Goal: Task Accomplishment & Management: Complete application form

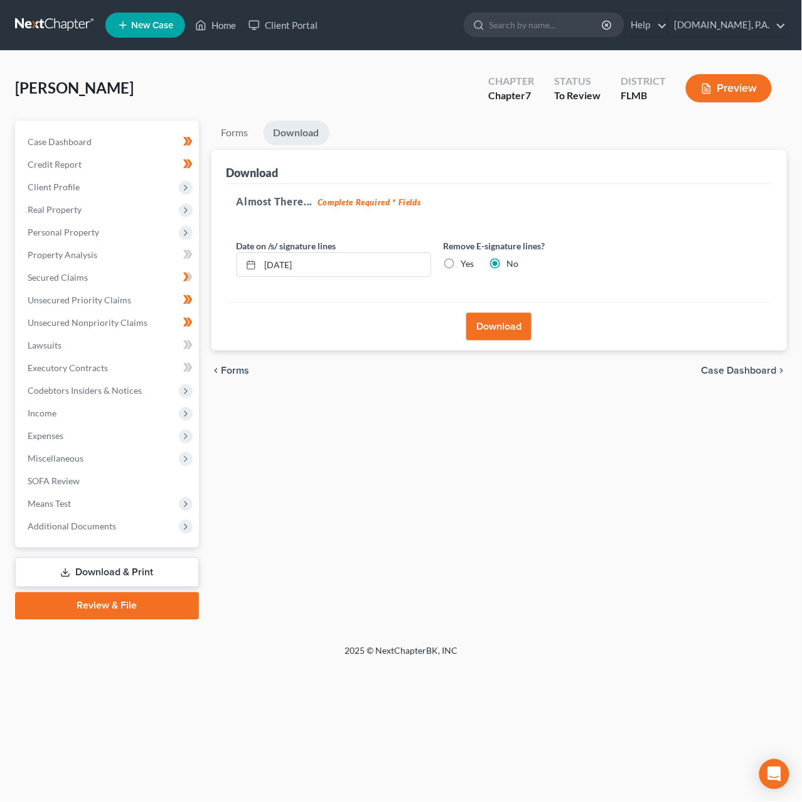
click at [59, 22] on link at bounding box center [55, 25] width 80 height 23
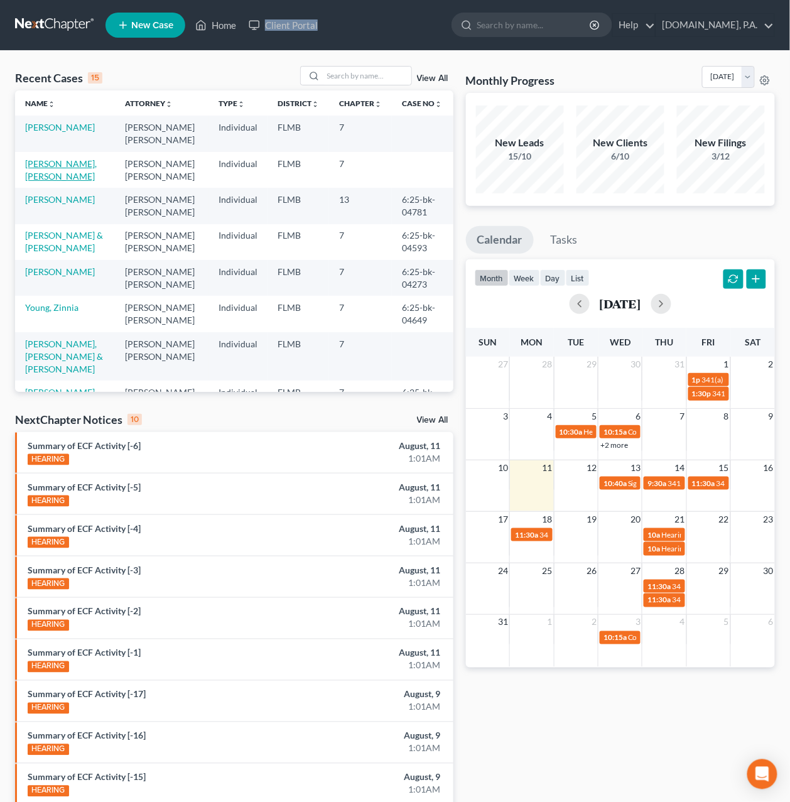
click at [50, 168] on link "Hernandez Luna, Juan" at bounding box center [61, 169] width 72 height 23
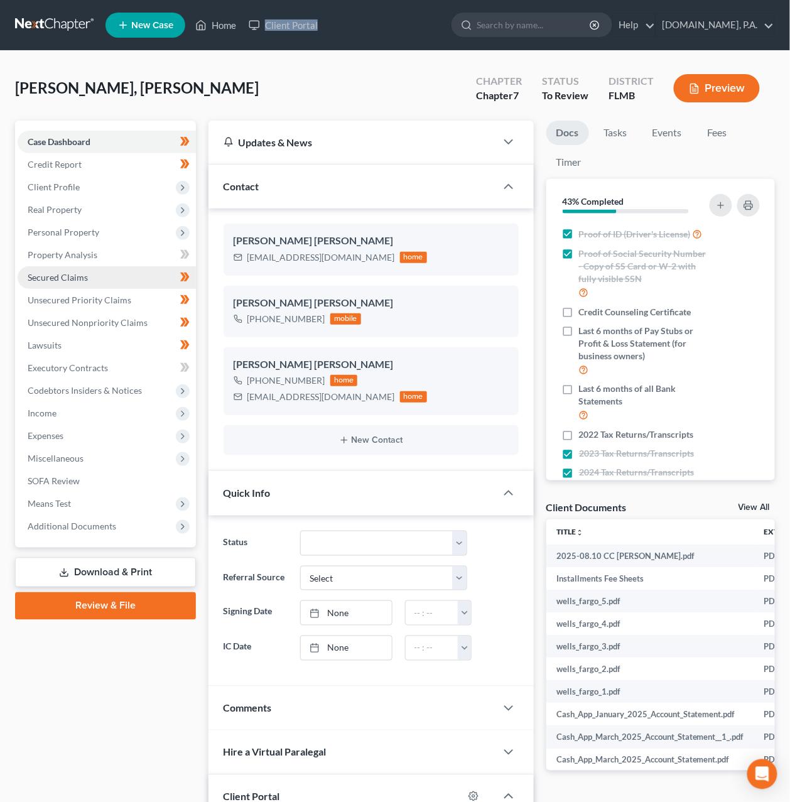
click at [55, 274] on span "Secured Claims" at bounding box center [58, 277] width 60 height 11
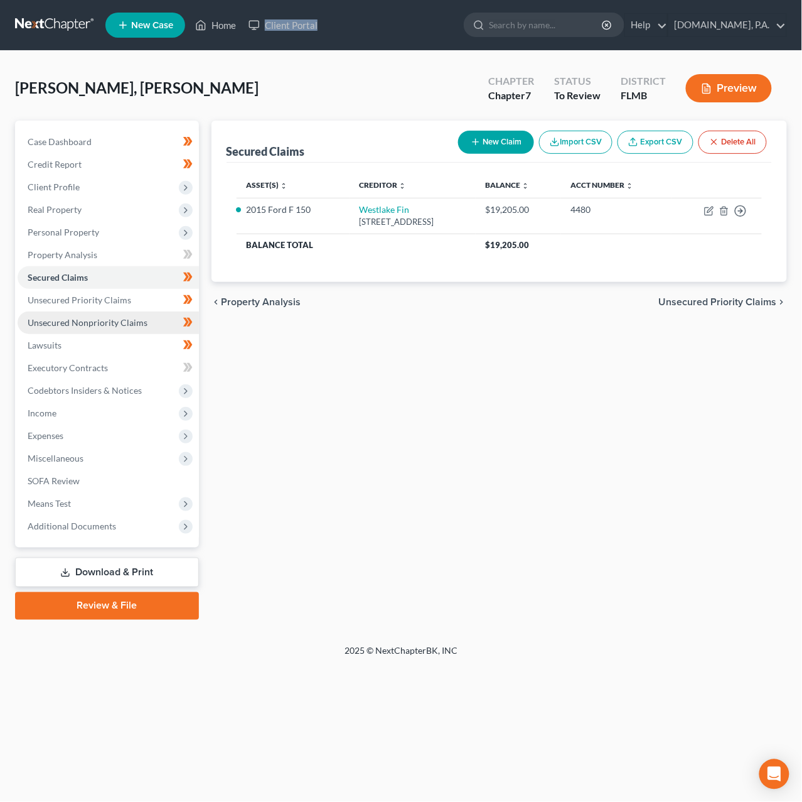
click at [99, 322] on span "Unsecured Nonpriority Claims" at bounding box center [88, 322] width 120 height 11
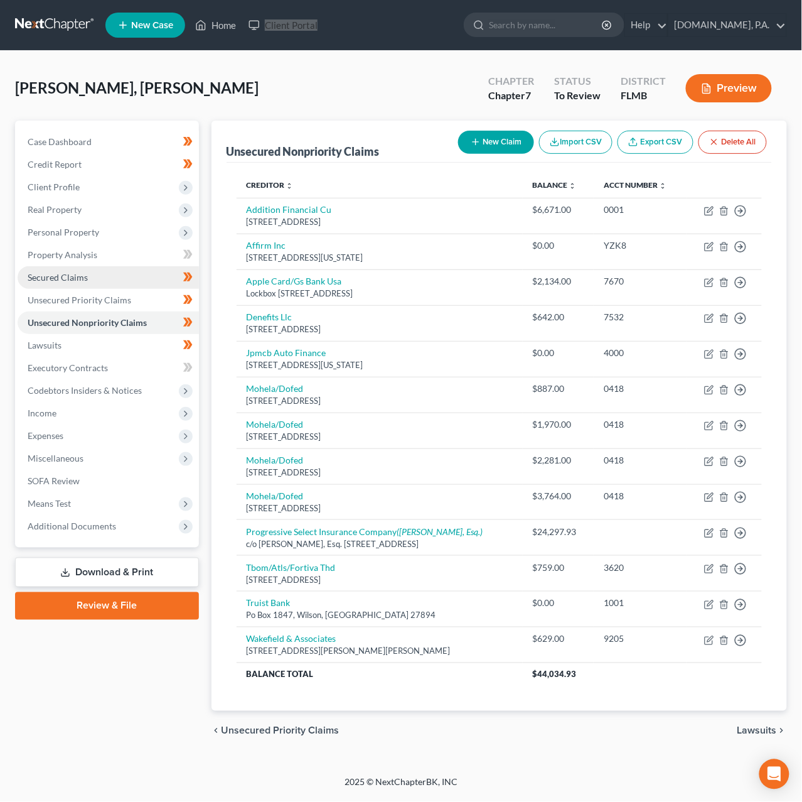
click at [63, 277] on span "Secured Claims" at bounding box center [58, 277] width 60 height 11
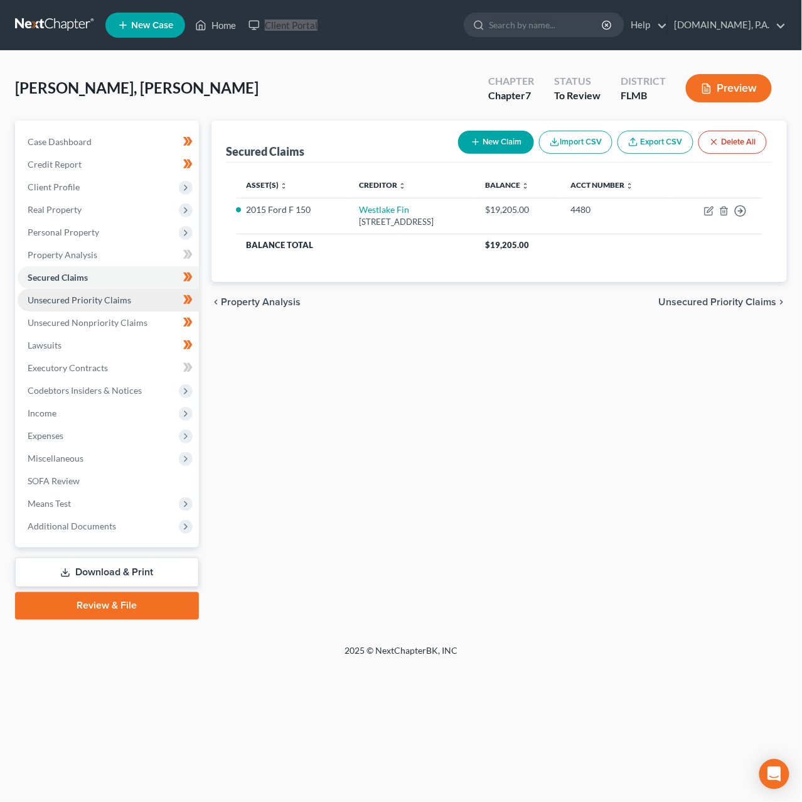
click at [80, 304] on link "Unsecured Priority Claims" at bounding box center [108, 300] width 181 height 23
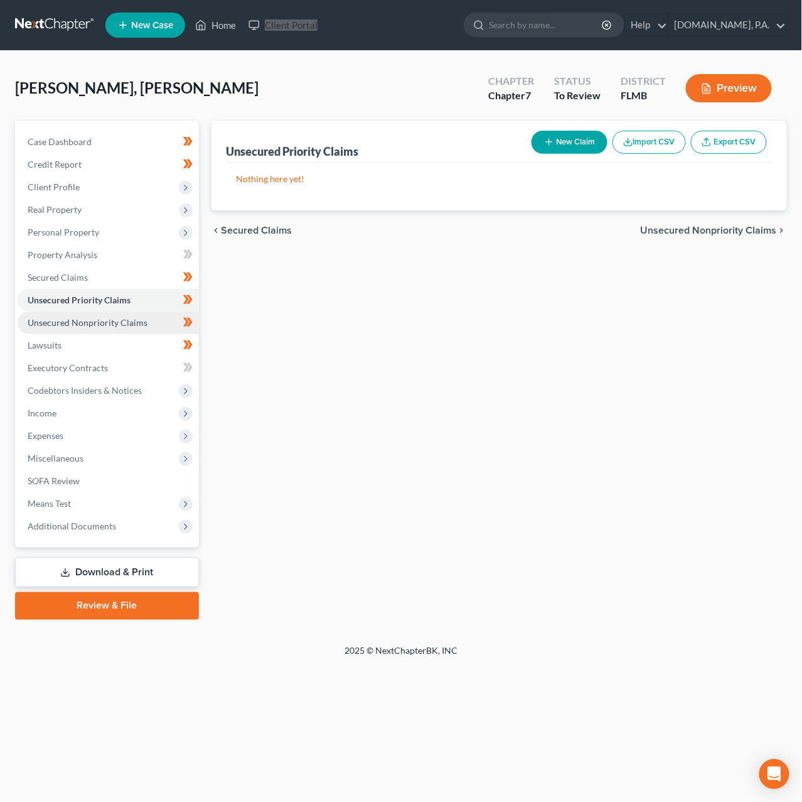
click at [91, 323] on span "Unsecured Nonpriority Claims" at bounding box center [88, 322] width 120 height 11
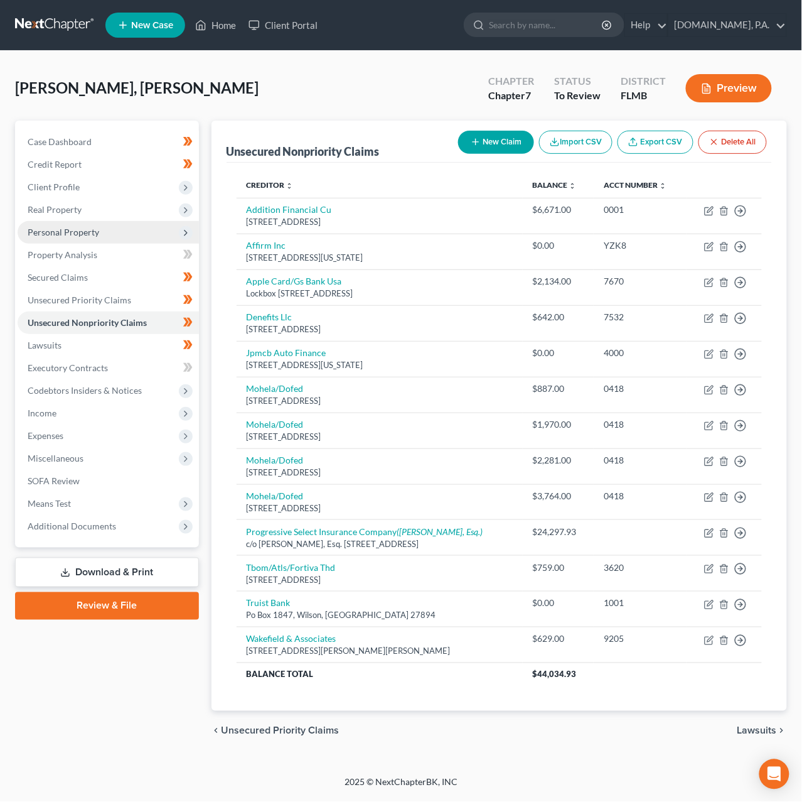
click at [67, 232] on span "Personal Property" at bounding box center [64, 232] width 72 height 11
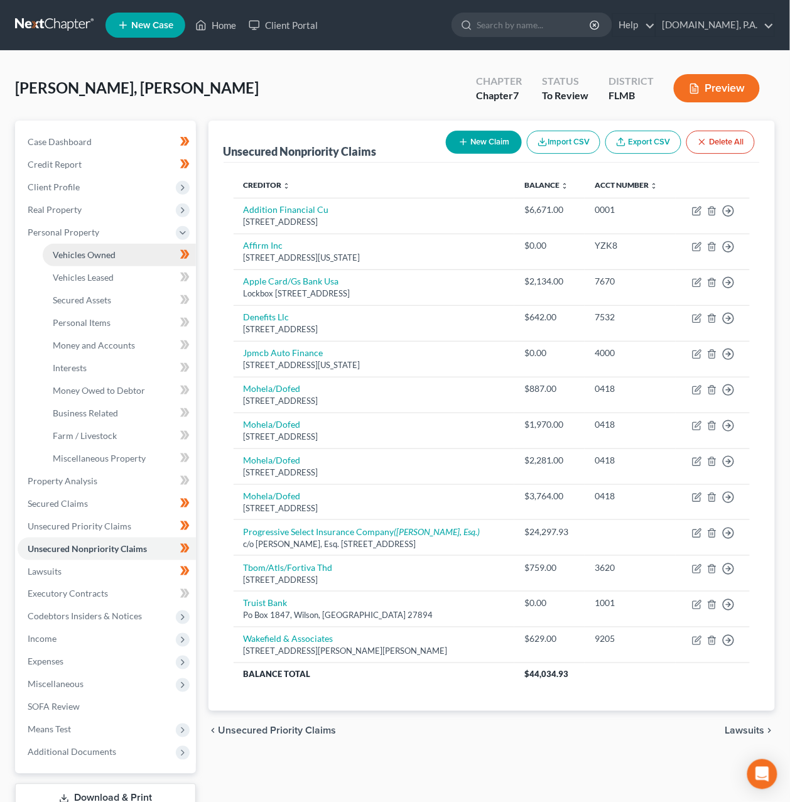
click at [70, 250] on span "Vehicles Owned" at bounding box center [84, 254] width 63 height 11
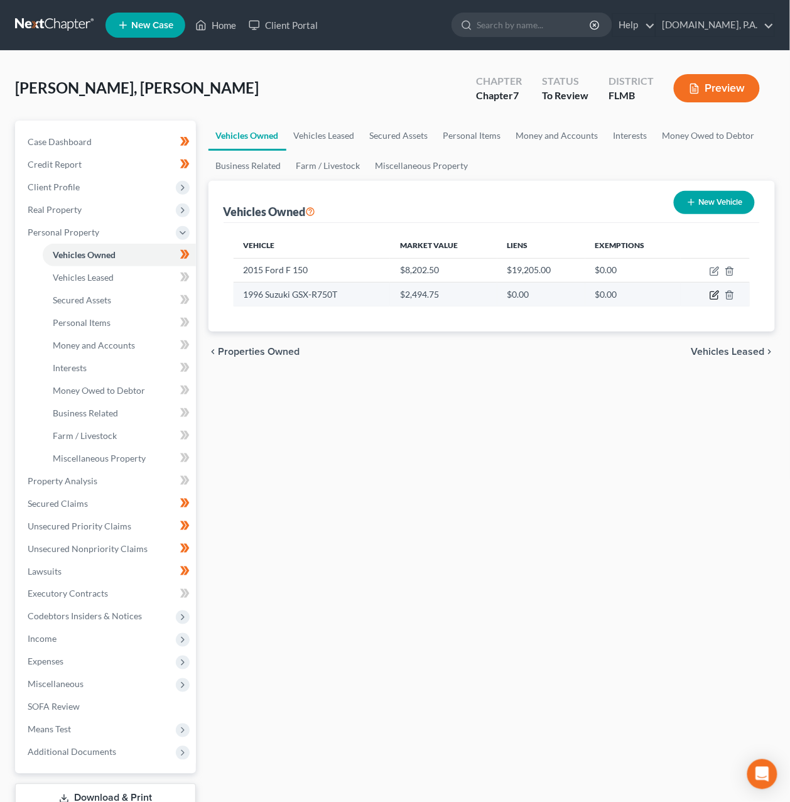
click at [714, 297] on icon "button" at bounding box center [714, 295] width 10 height 10
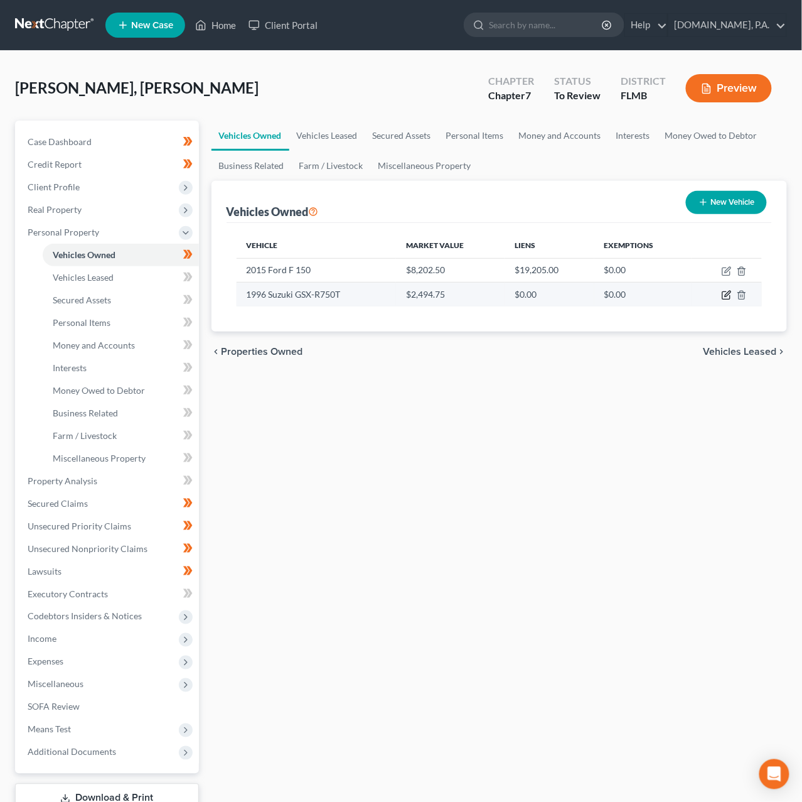
select select "0"
select select "30"
select select "3"
select select "0"
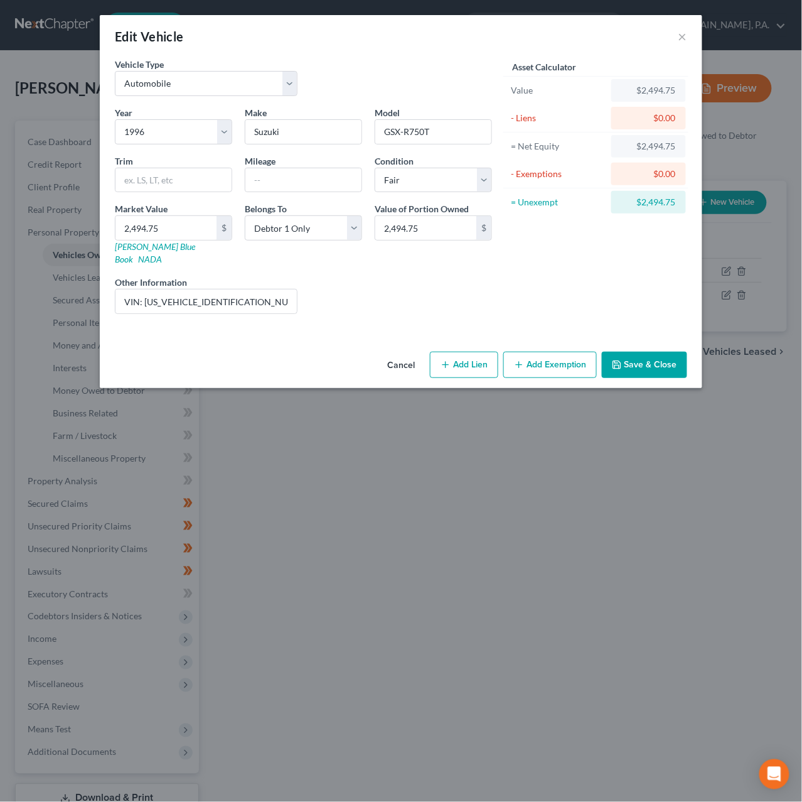
click at [537, 351] on button "Add Exemption" at bounding box center [550, 364] width 94 height 26
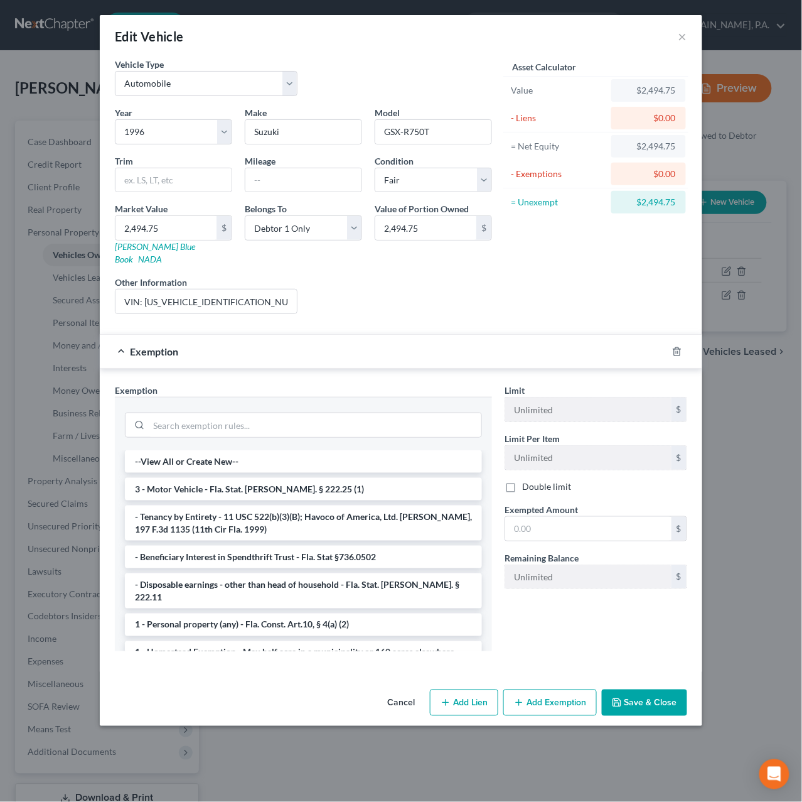
drag, startPoint x: 211, startPoint y: 479, endPoint x: 218, endPoint y: 478, distance: 7.6
click at [211, 479] on li "3 - Motor Vehicle - Fla. Stat. Ann. § 222.25 (1)" at bounding box center [303, 489] width 357 height 23
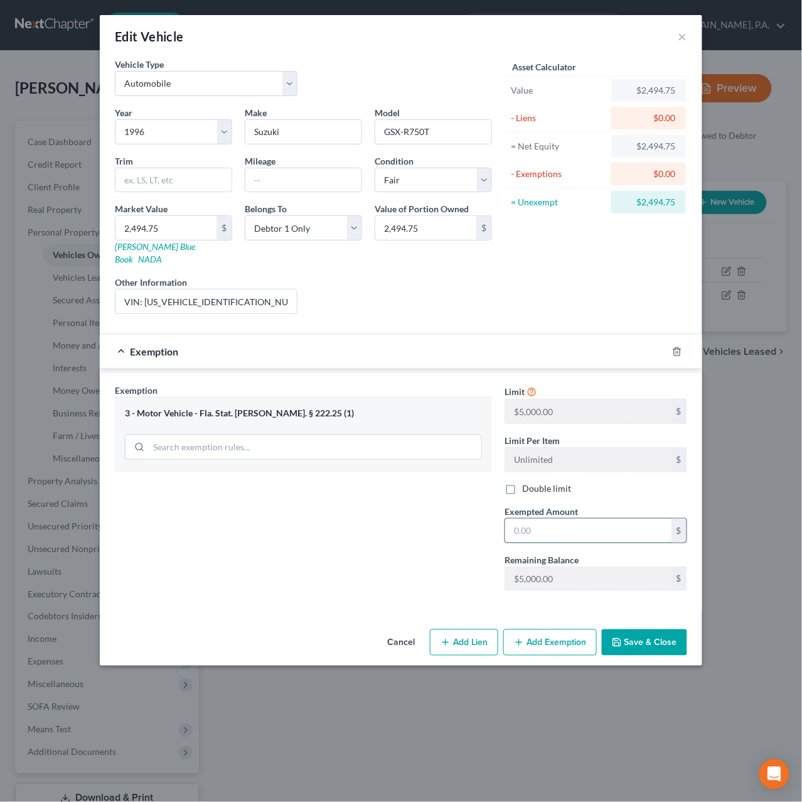
click at [593, 523] on input "text" at bounding box center [588, 530] width 166 height 24
type input "2,494.75"
click at [638, 639] on button "Save & Close" at bounding box center [644, 642] width 85 height 26
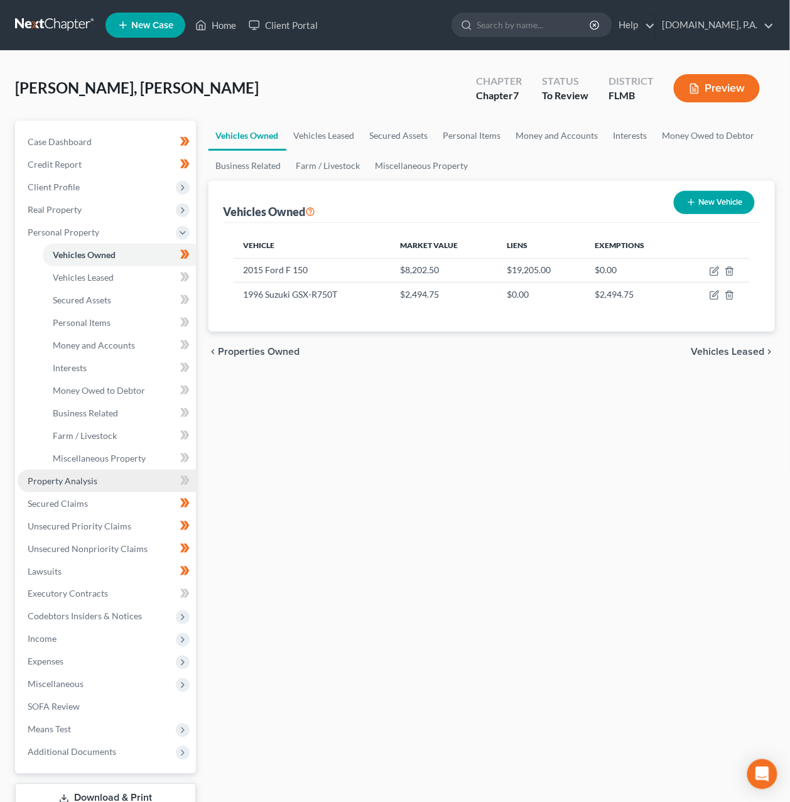
click at [85, 483] on span "Property Analysis" at bounding box center [63, 480] width 70 height 11
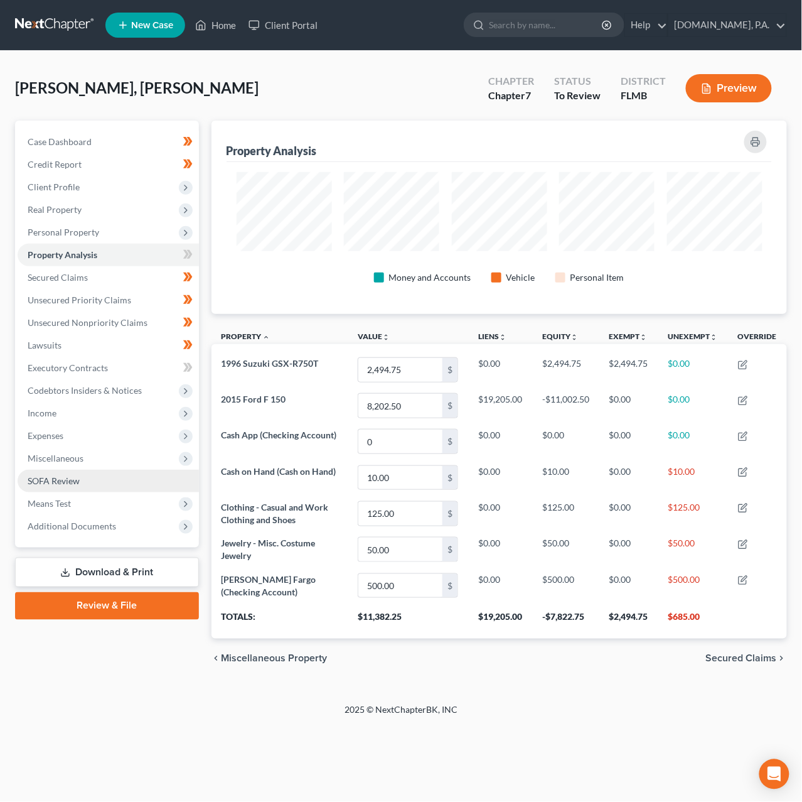
scroll to position [194, 576]
click at [99, 296] on span "Unsecured Priority Claims" at bounding box center [80, 299] width 104 height 11
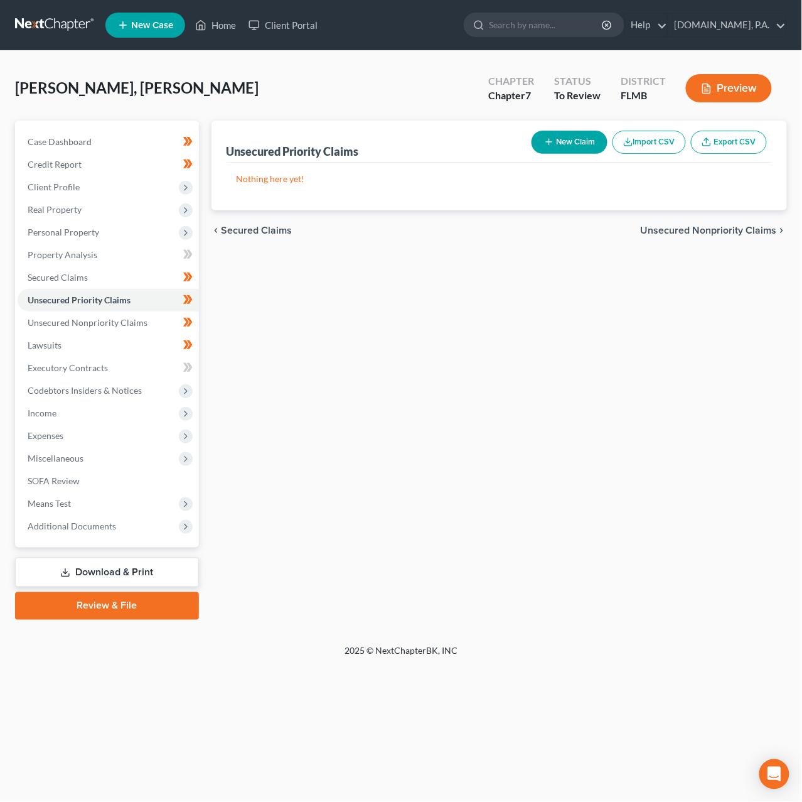
click at [562, 146] on button "New Claim" at bounding box center [570, 142] width 76 height 23
select select "0"
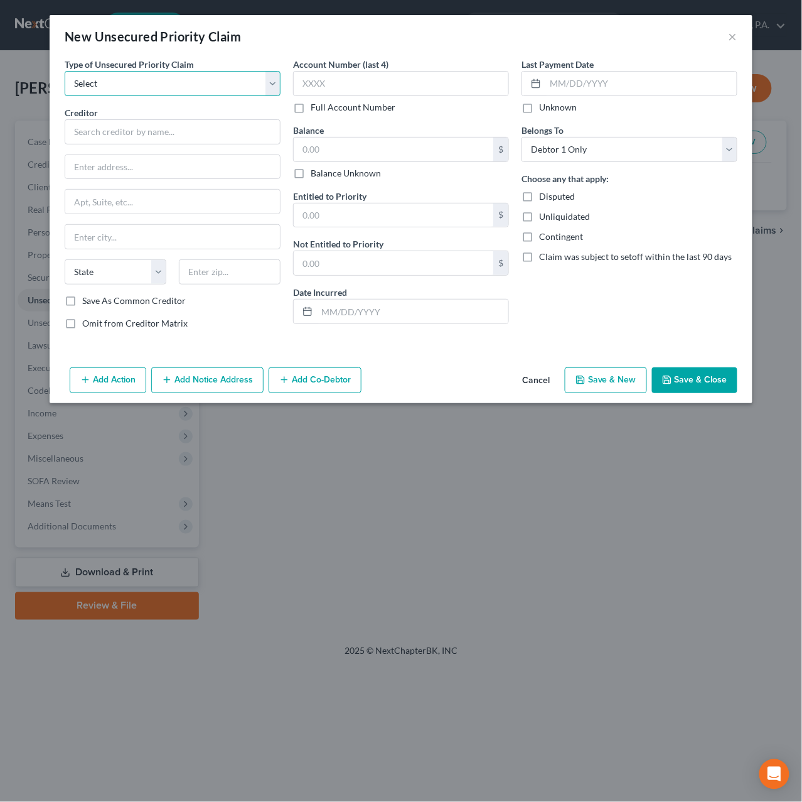
click at [155, 81] on select "Select Taxes & Other Government Units Domestic Support Obligations Extensions o…" at bounding box center [173, 83] width 216 height 25
select select "0"
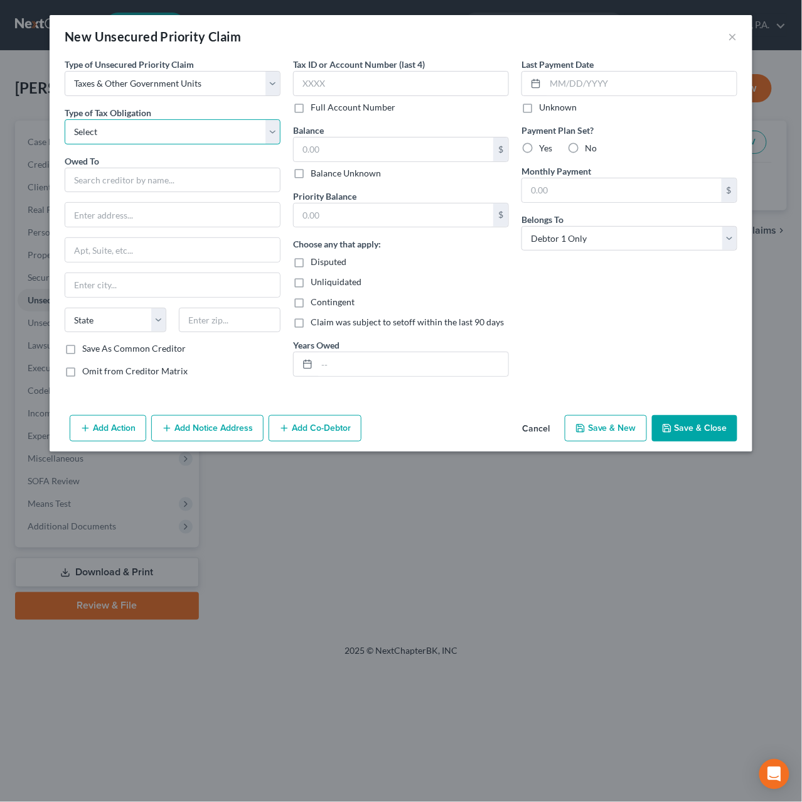
click at [143, 127] on select "Select Federal City State Franchise Tax Board Other" at bounding box center [173, 131] width 216 height 25
select select "0"
click at [119, 183] on input "text" at bounding box center [173, 180] width 216 height 25
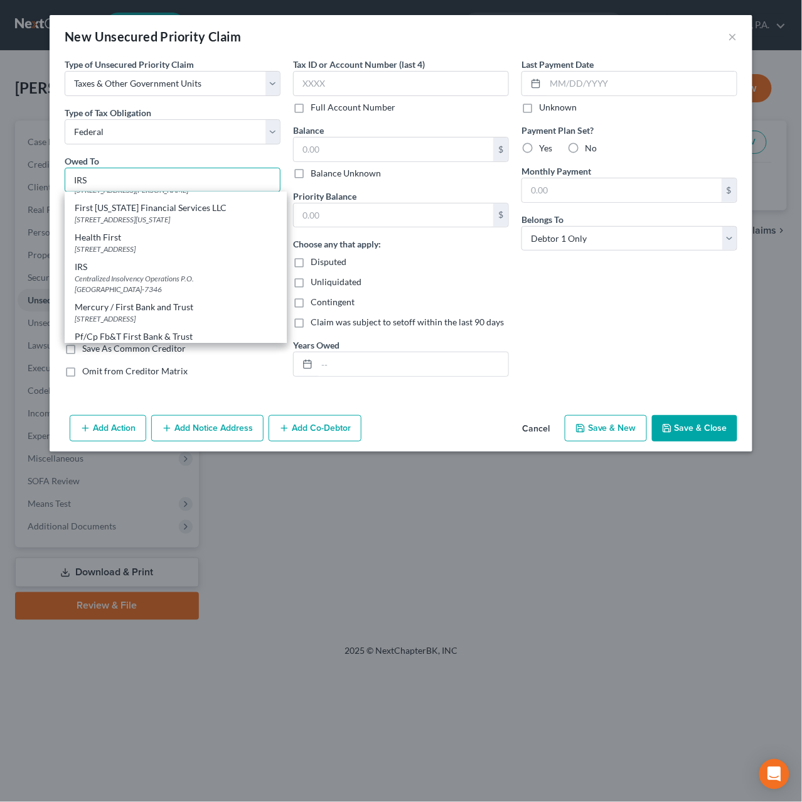
scroll to position [718, 0]
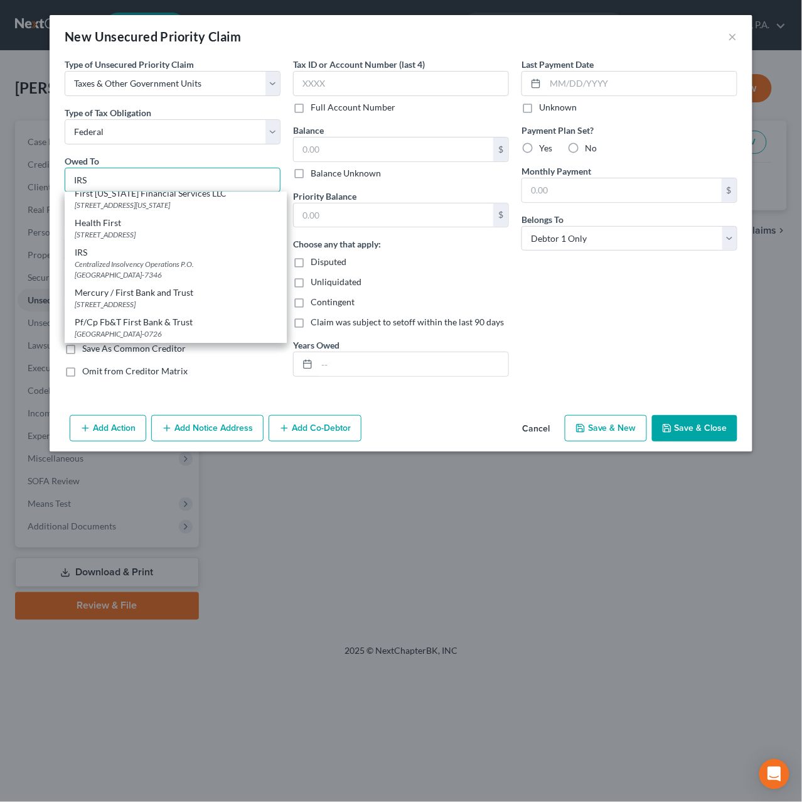
type input "IRS"
click at [155, 255] on div "IRS" at bounding box center [176, 253] width 202 height 13
type input "Centralized Insolvency Operations"
type input "P.O. Box 7346"
type input "Philadelphia"
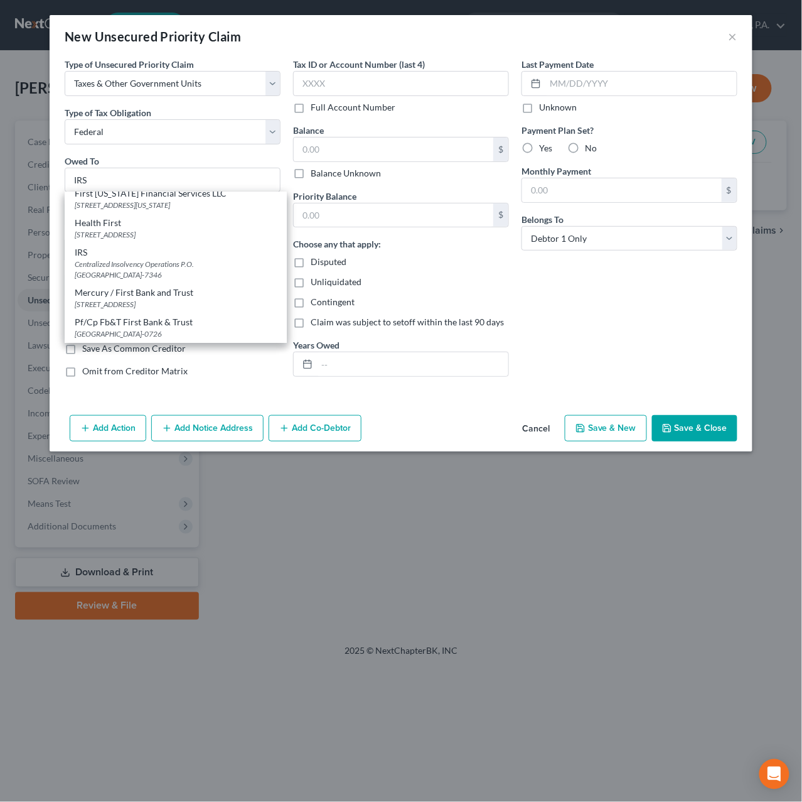
select select "39"
type input "19101-7346"
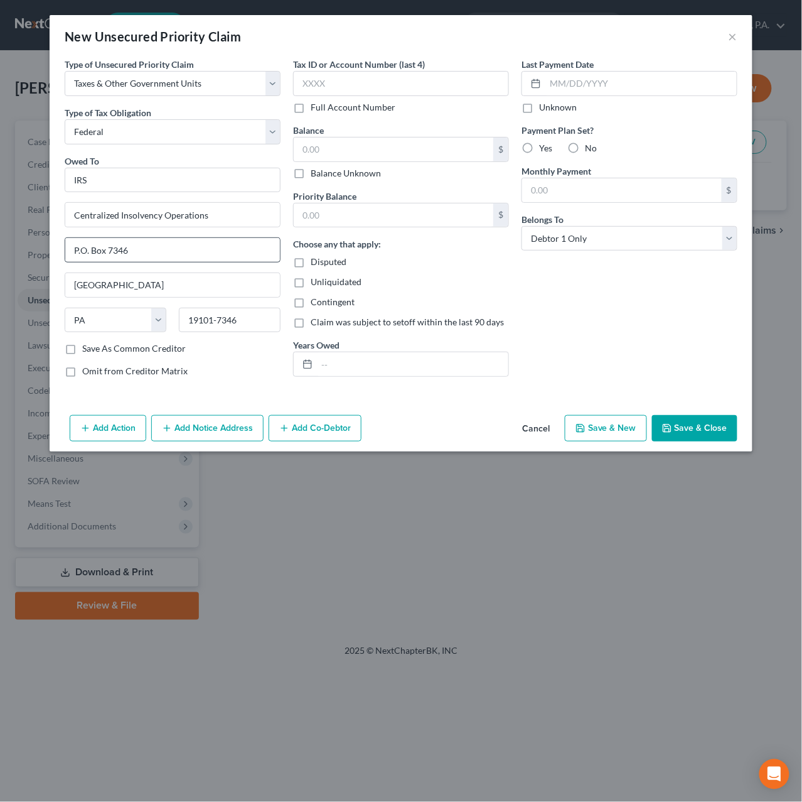
scroll to position [0, 0]
click at [313, 83] on input "text" at bounding box center [401, 83] width 216 height 25
type input "1573"
click at [343, 146] on input "text" at bounding box center [394, 149] width 200 height 24
type input "410"
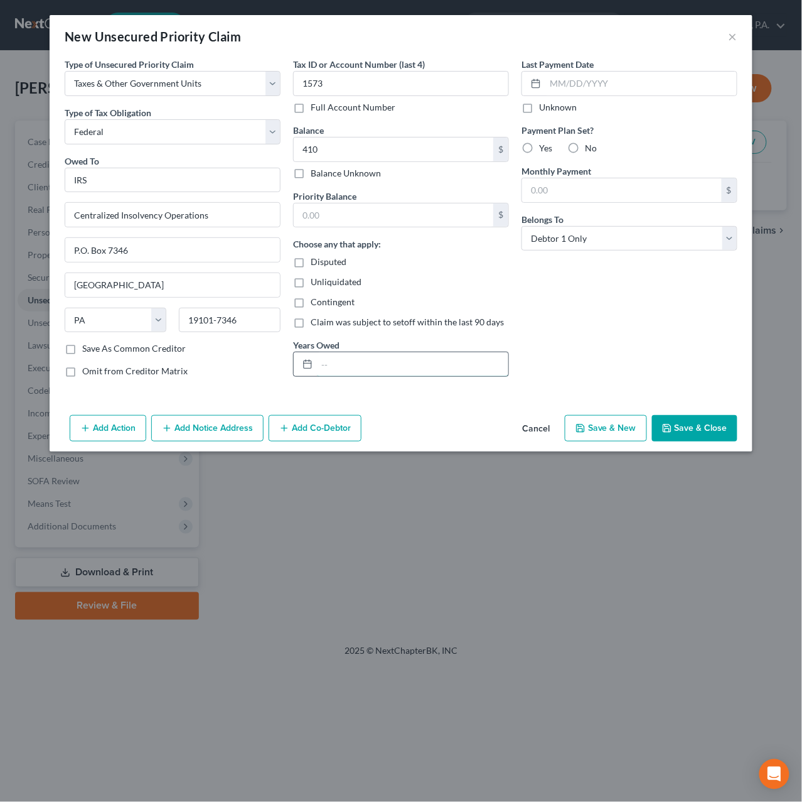
click at [335, 370] on input "text" at bounding box center [412, 364] width 191 height 24
type input "2024"
click at [673, 435] on button "Save & Close" at bounding box center [694, 428] width 85 height 26
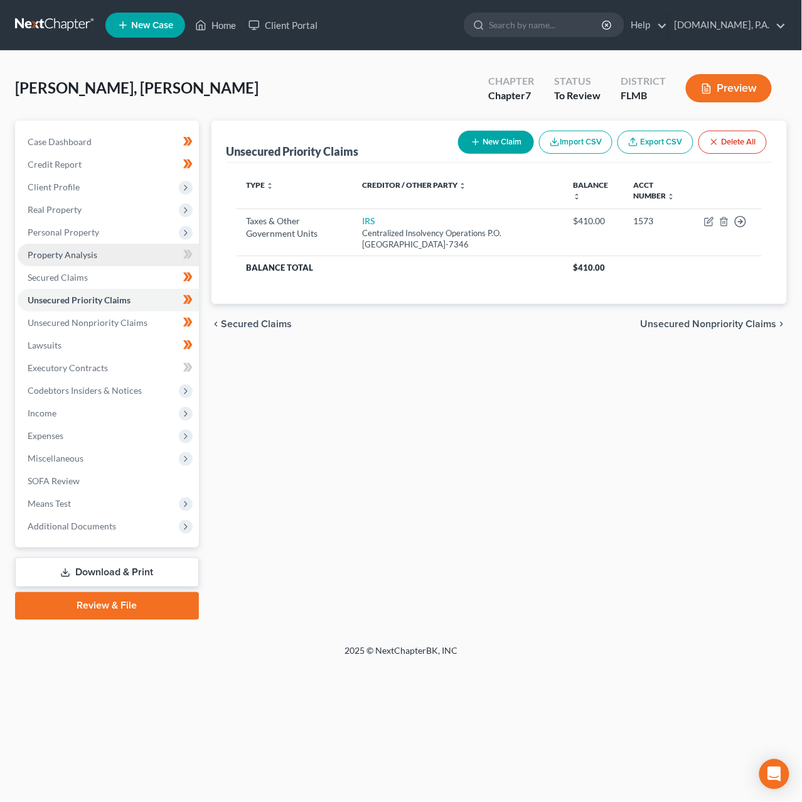
click at [71, 249] on span "Property Analysis" at bounding box center [63, 254] width 70 height 11
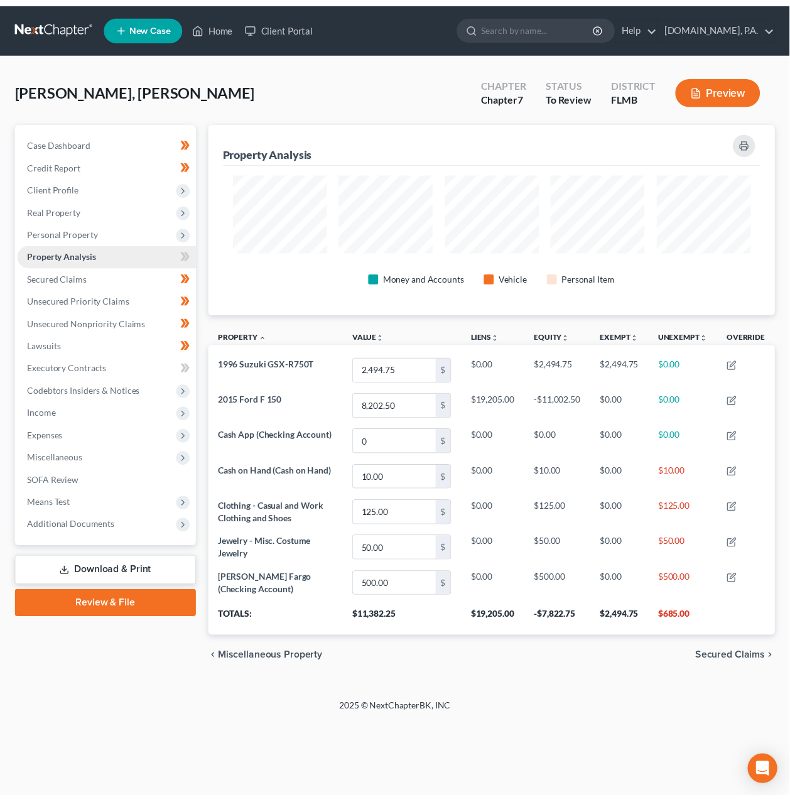
scroll to position [194, 576]
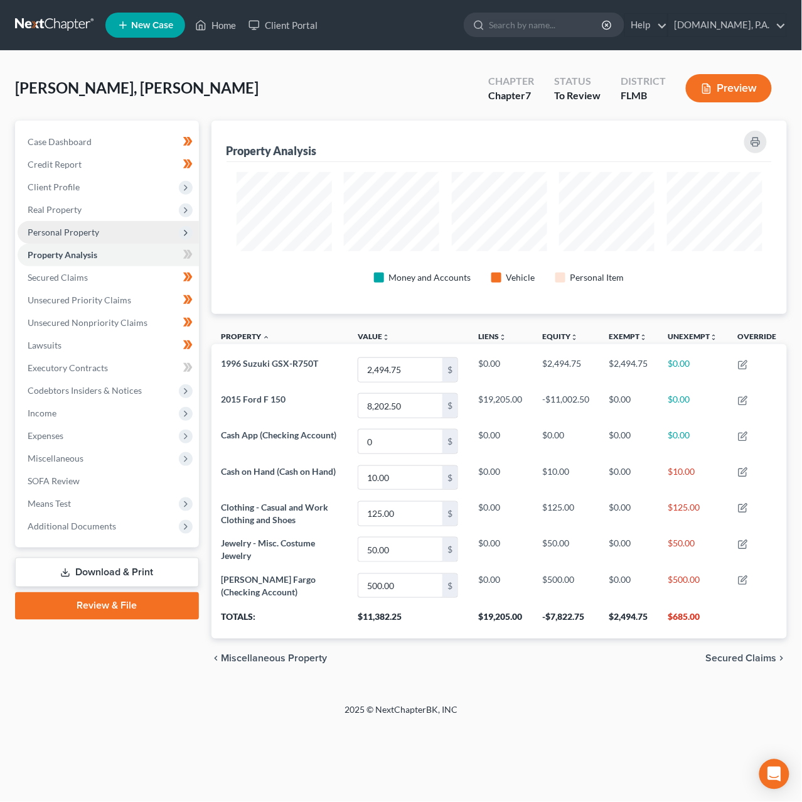
click at [71, 228] on span "Personal Property" at bounding box center [64, 232] width 72 height 11
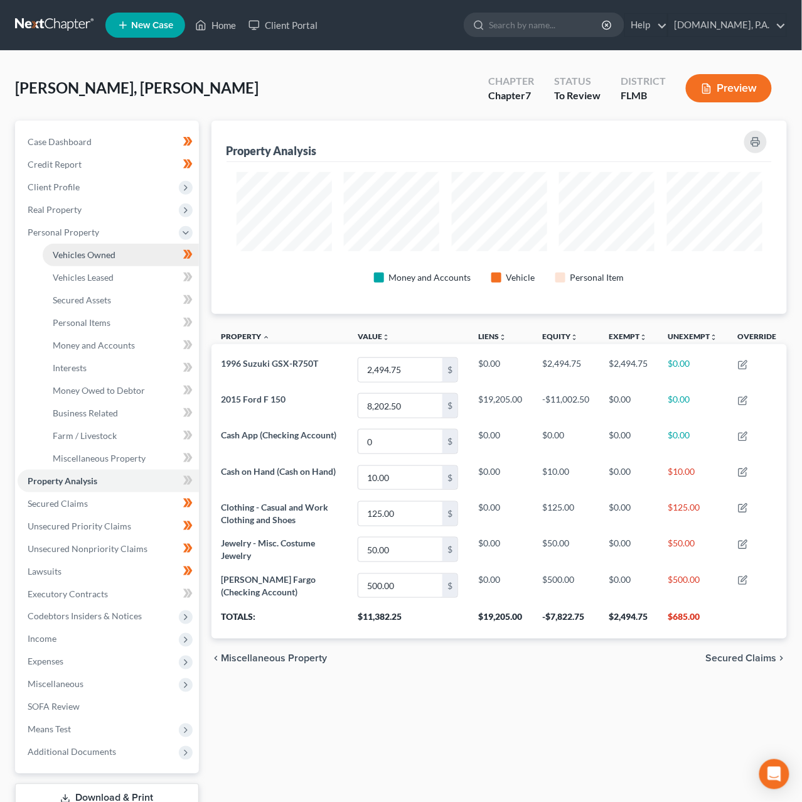
scroll to position [627465, 627091]
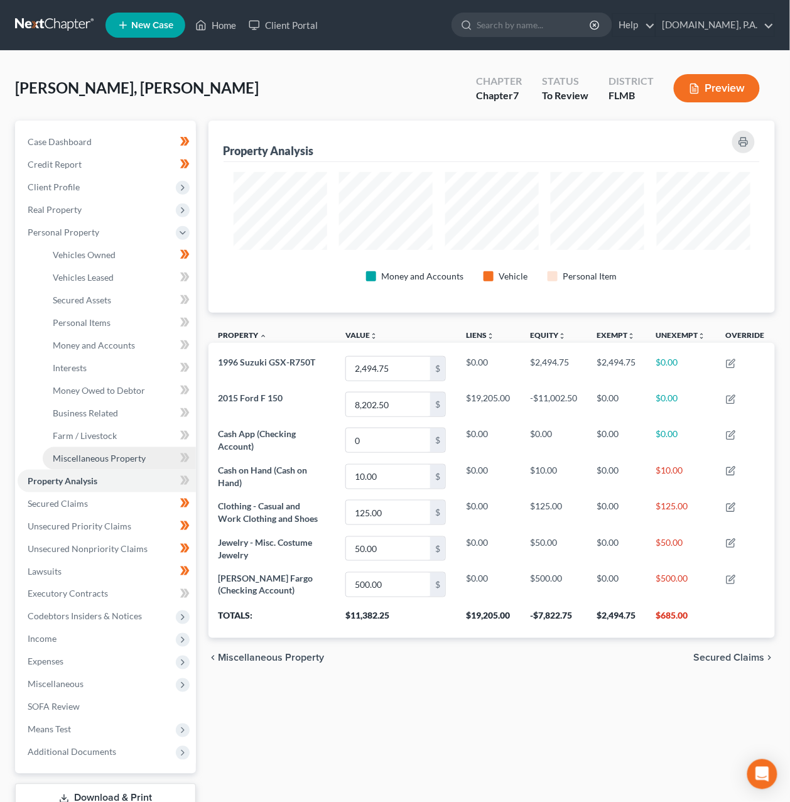
click at [90, 453] on span "Miscellaneous Property" at bounding box center [99, 458] width 93 height 11
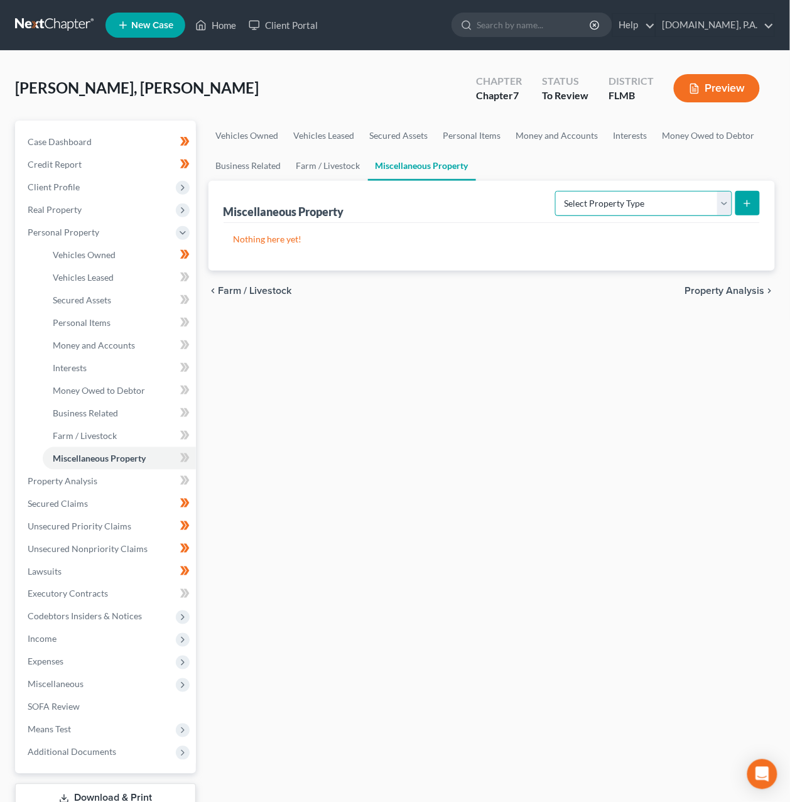
click at [674, 200] on select "Select Property Type Assigned for Creditor Benefit Within 1 Year Holding for An…" at bounding box center [643, 203] width 177 height 25
select select "transferred"
click at [746, 201] on icon "submit" at bounding box center [747, 203] width 10 height 10
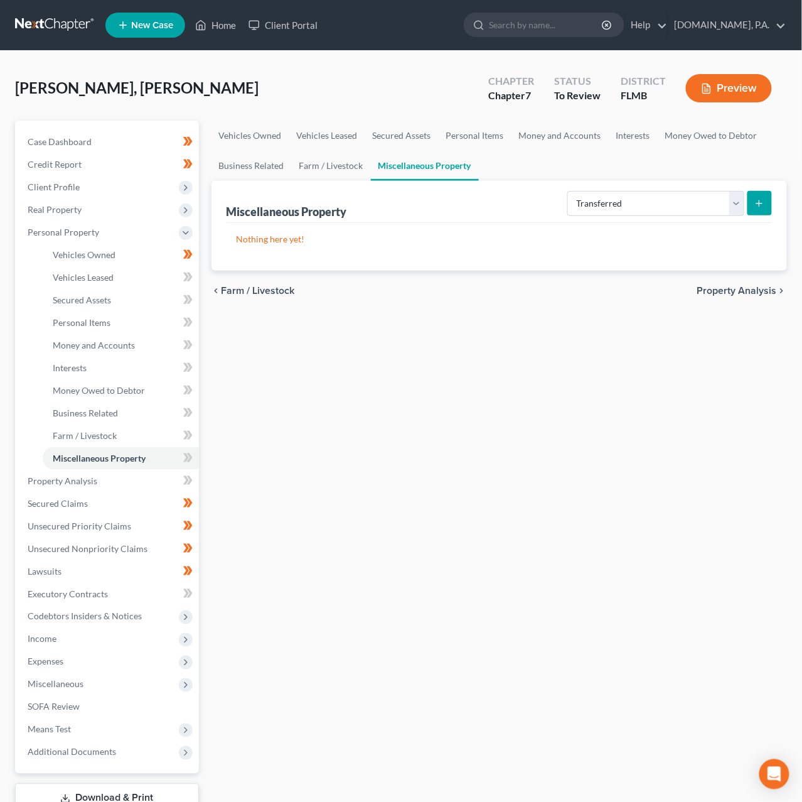
select select "Ordinary (within 2 years)"
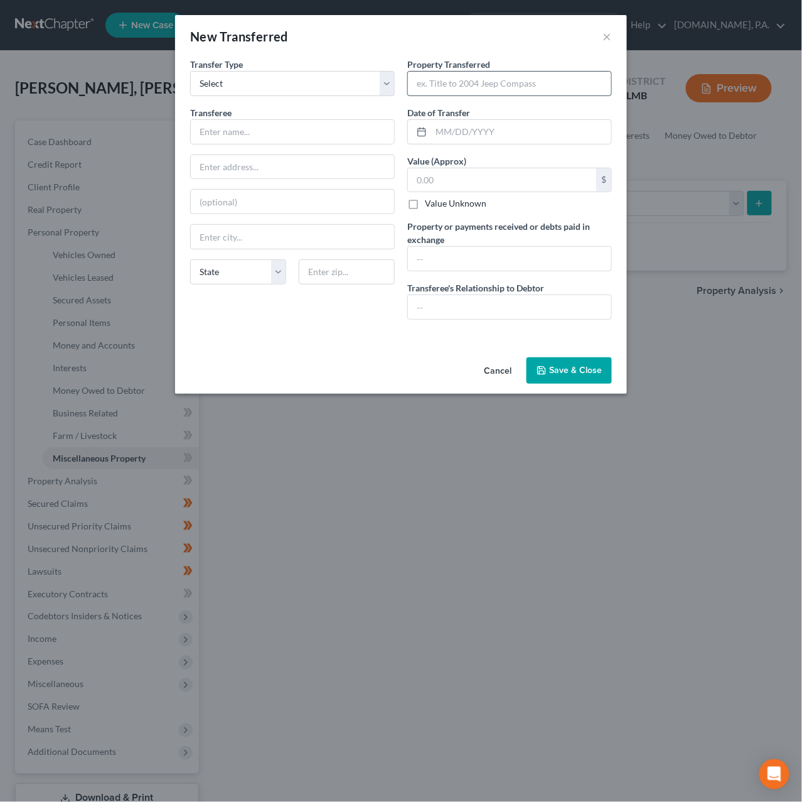
click at [451, 77] on input "text" at bounding box center [509, 84] width 203 height 24
paste input "2000 NISSAN XTERRA XE-V6 VIN: 5N1ED28Y6YC531208"
click at [490, 83] on input "2000 NISSAN XTERRA XE-V6 VIN: 5N1ED28Y6YC531208" at bounding box center [509, 84] width 203 height 24
type input "2000 NISSAN XTERRA XE-V6; VIN: 5N1ED28Y6YC531208"
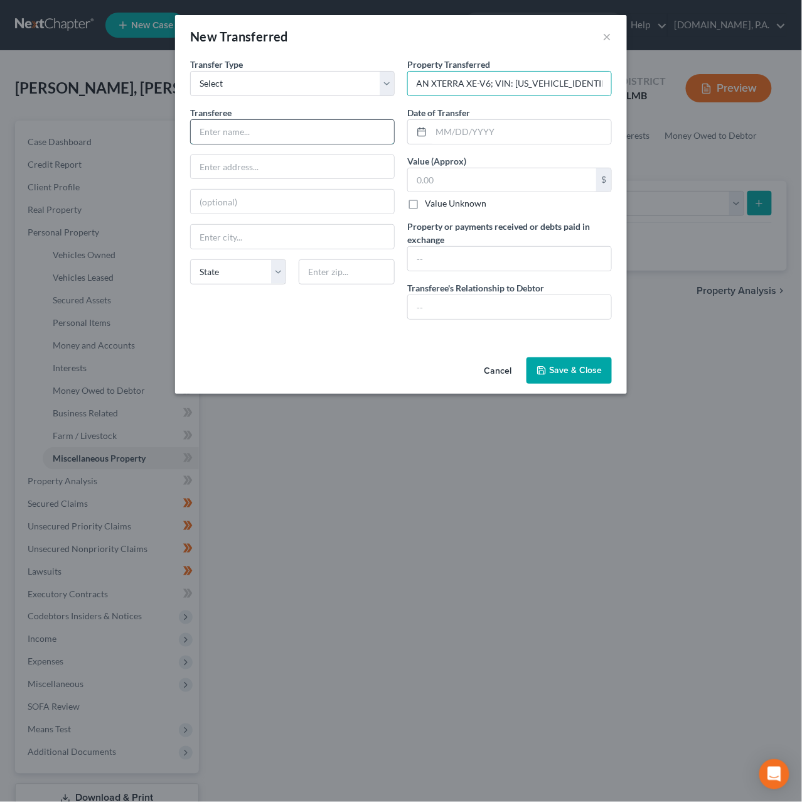
scroll to position [0, 0]
click at [223, 128] on input "text" at bounding box center [292, 132] width 203 height 24
type input "Junk Yard"
click at [453, 134] on input "text" at bounding box center [521, 132] width 180 height 24
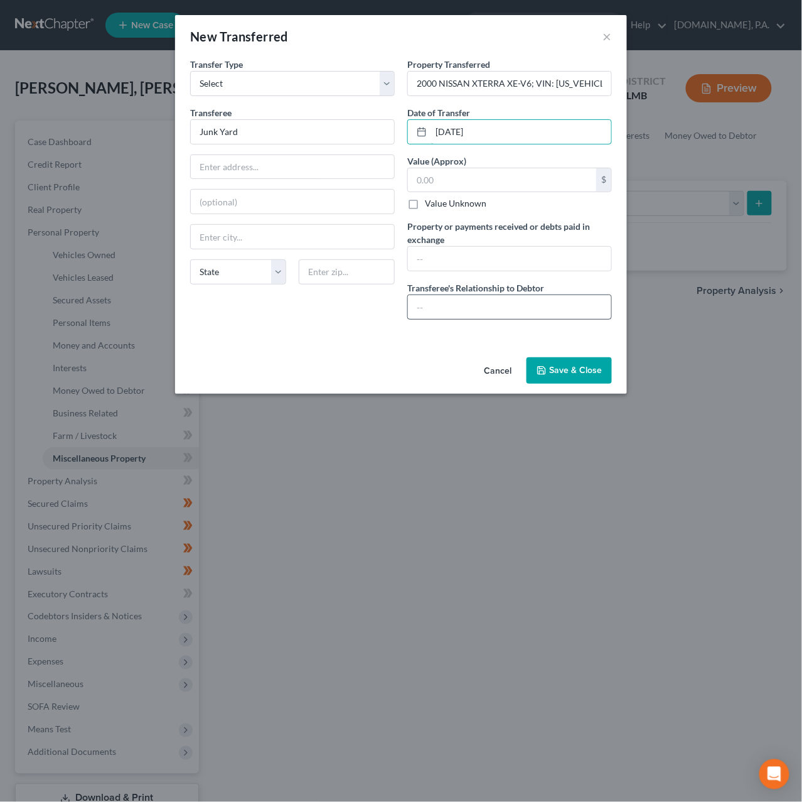
type input "01/30/2025"
click at [449, 311] on input "text" at bounding box center [509, 307] width 203 height 24
type input "ARMS LENGTH"
click at [431, 258] on input "text" at bounding box center [509, 259] width 203 height 24
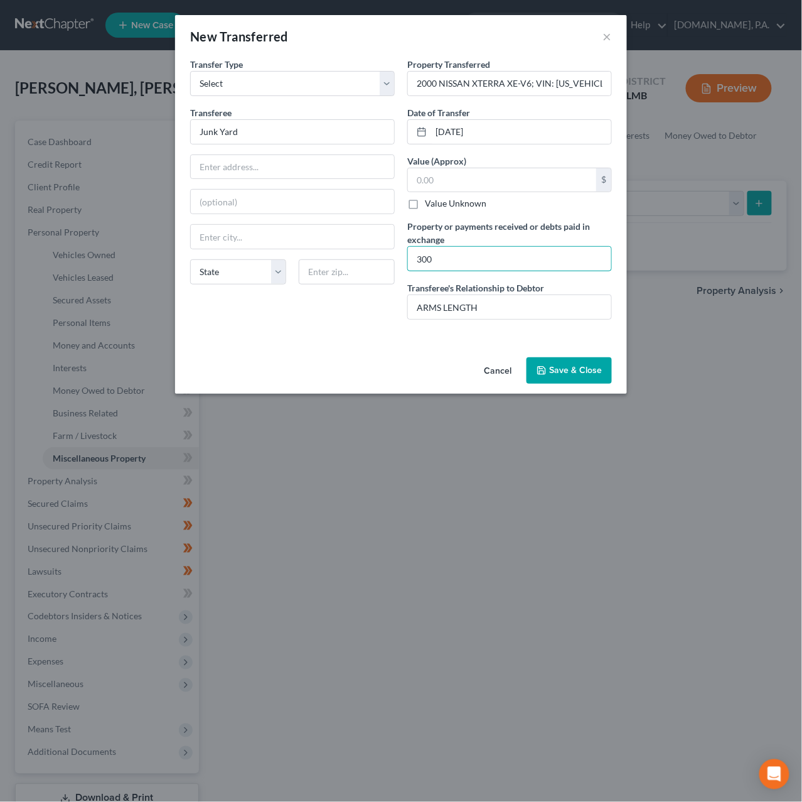
type input "300"
click at [575, 371] on button "Save & Close" at bounding box center [569, 370] width 85 height 26
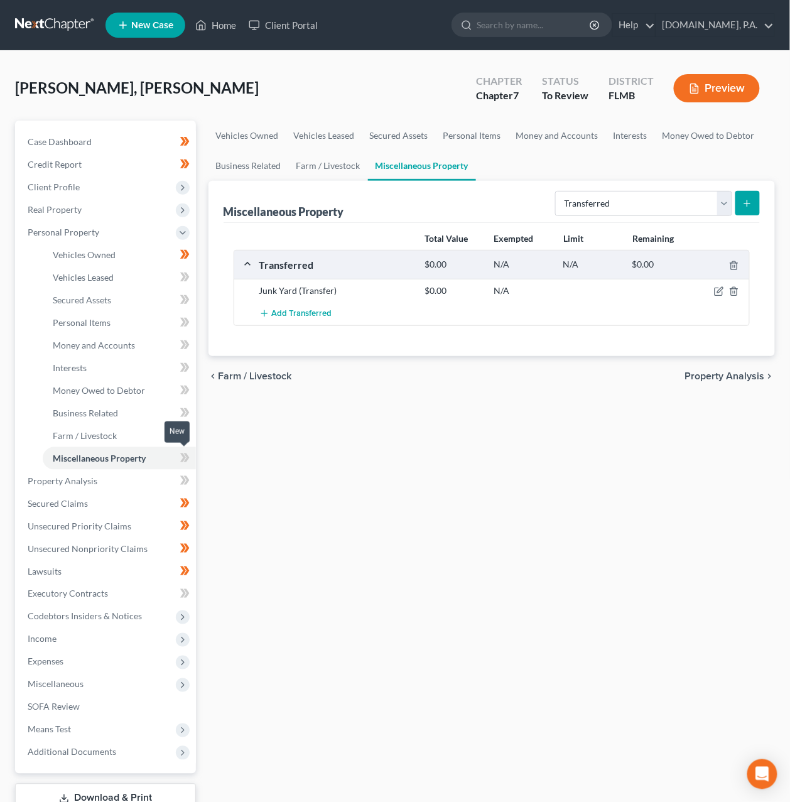
click at [186, 457] on icon at bounding box center [186, 457] width 6 height 9
click at [70, 505] on span "Secured Claims" at bounding box center [58, 503] width 60 height 11
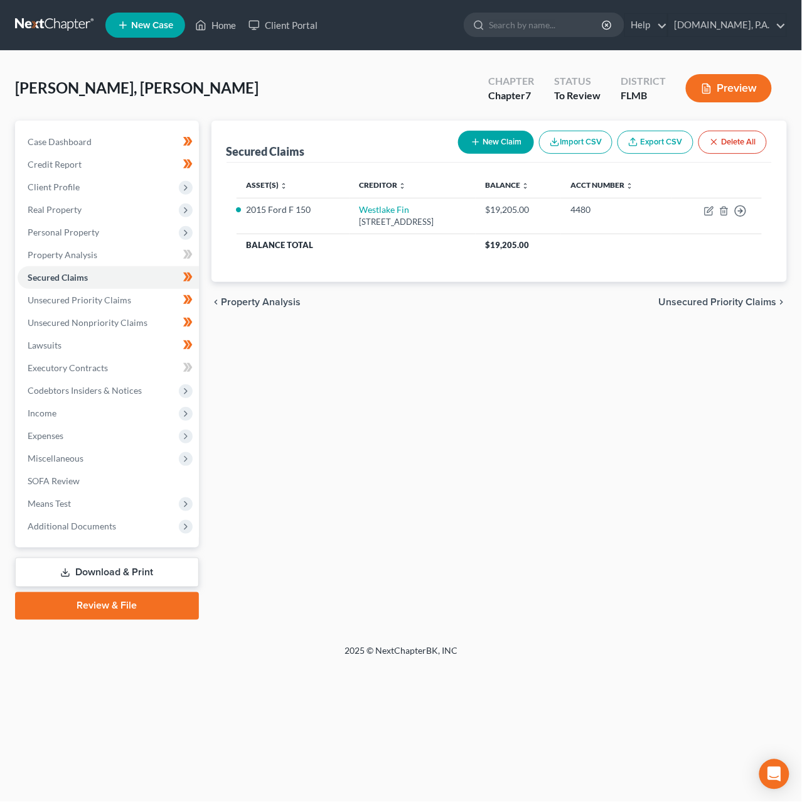
click at [51, 21] on link at bounding box center [55, 25] width 80 height 23
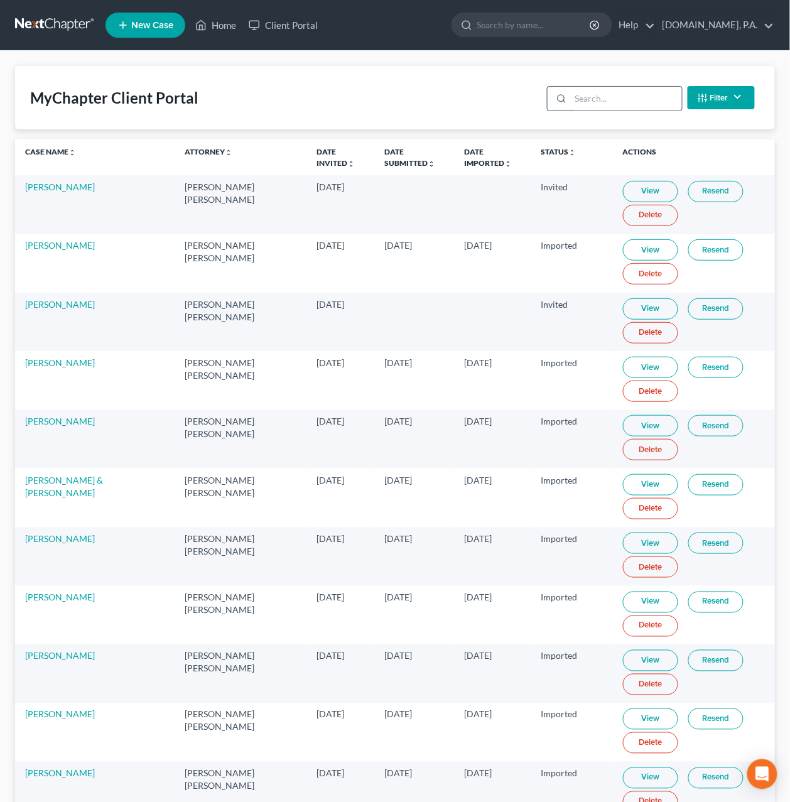
click at [602, 99] on input "search" at bounding box center [626, 99] width 111 height 24
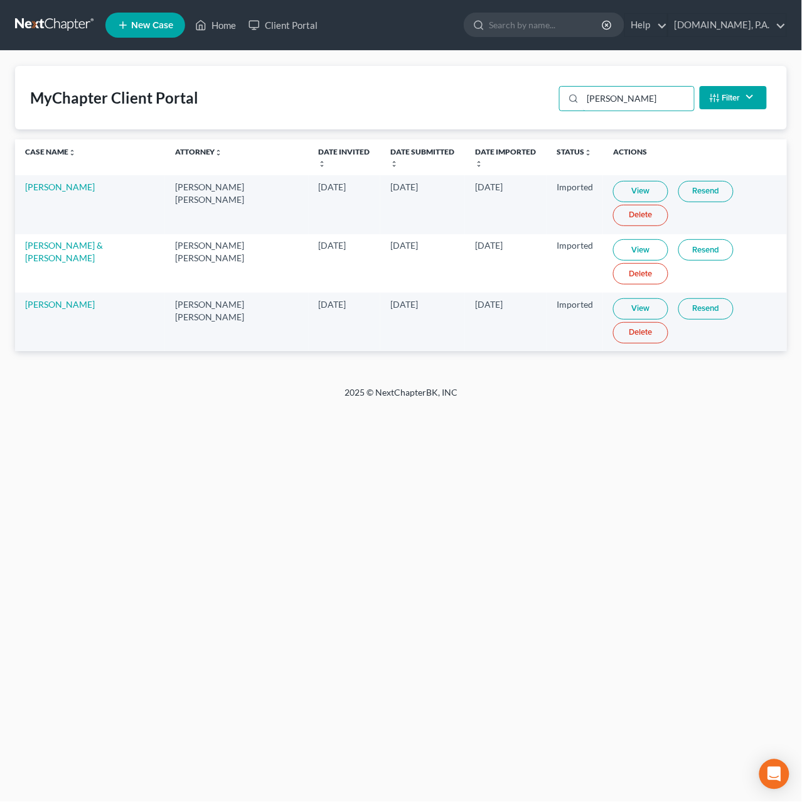
type input "[PERSON_NAME]"
